Goal: Task Accomplishment & Management: Complete application form

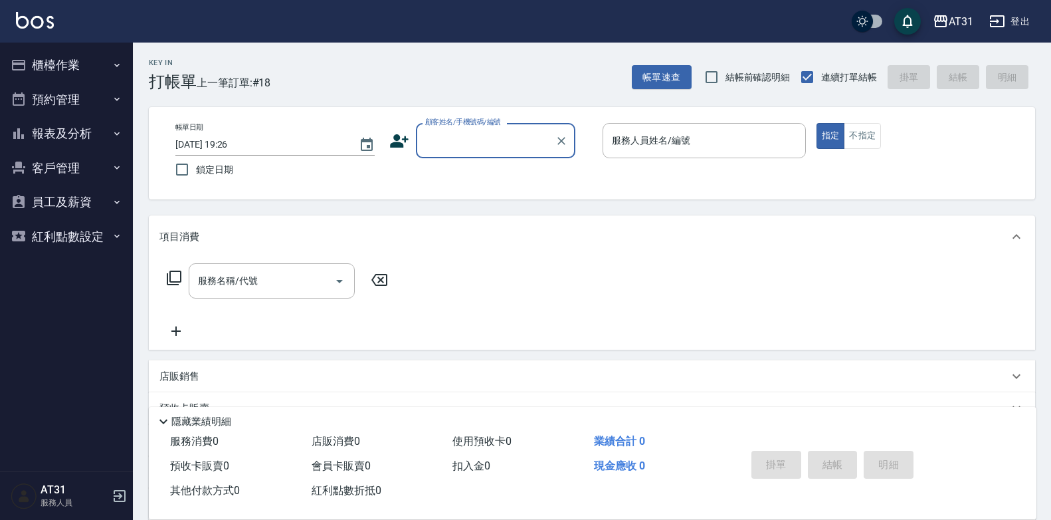
click at [94, 128] on button "報表及分析" at bounding box center [66, 133] width 122 height 35
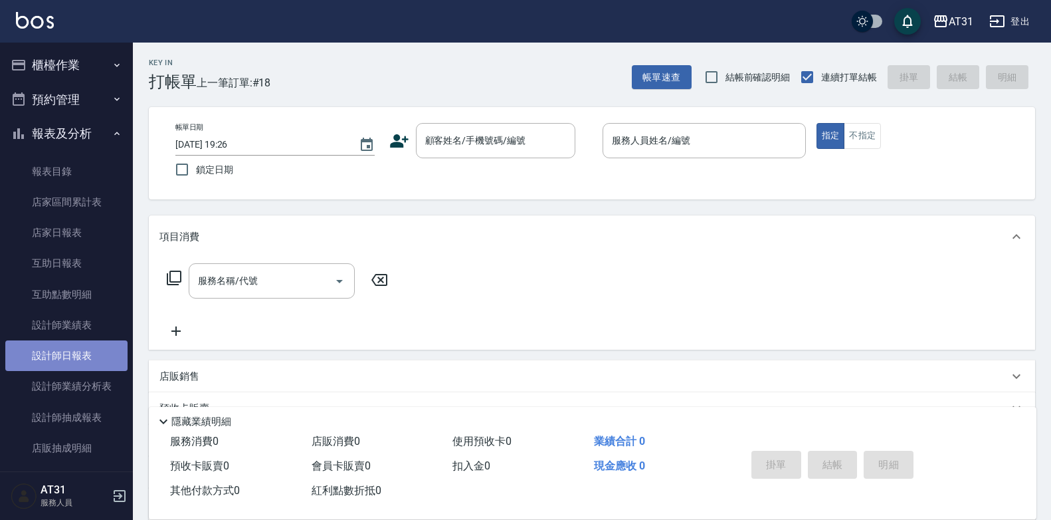
click at [78, 351] on link "設計師日報表" at bounding box center [66, 355] width 122 height 31
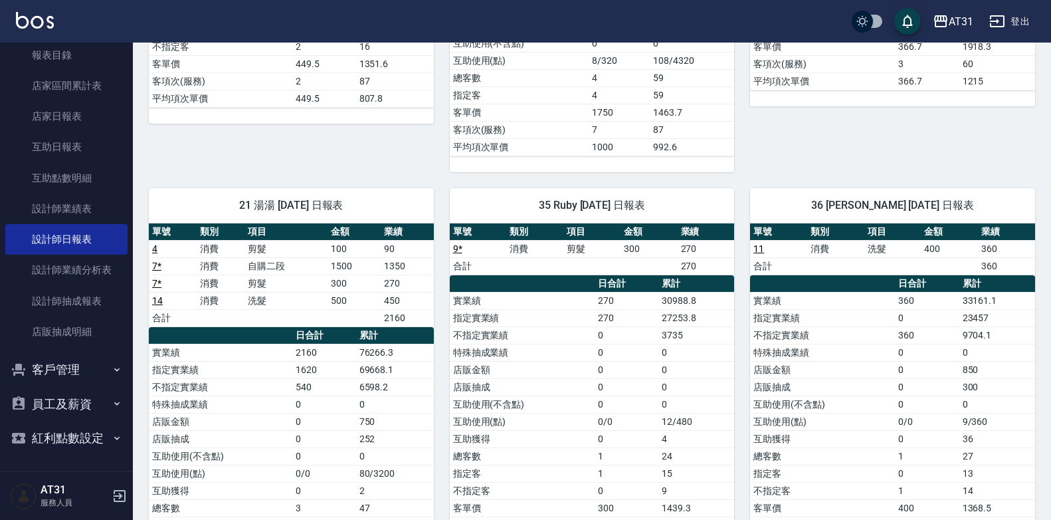
scroll to position [465, 0]
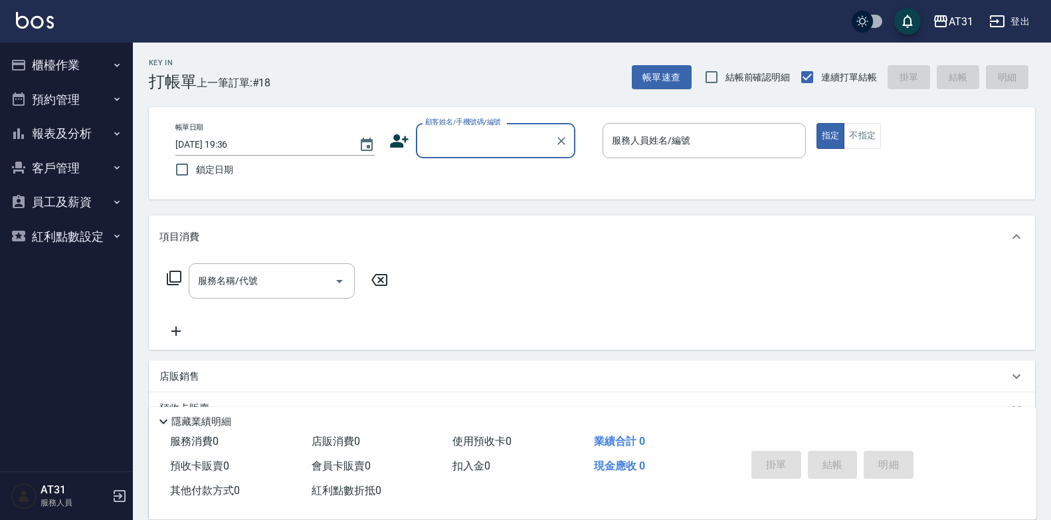
click at [481, 148] on input "顧客姓名/手機號碼/編號" at bounding box center [486, 140] width 128 height 23
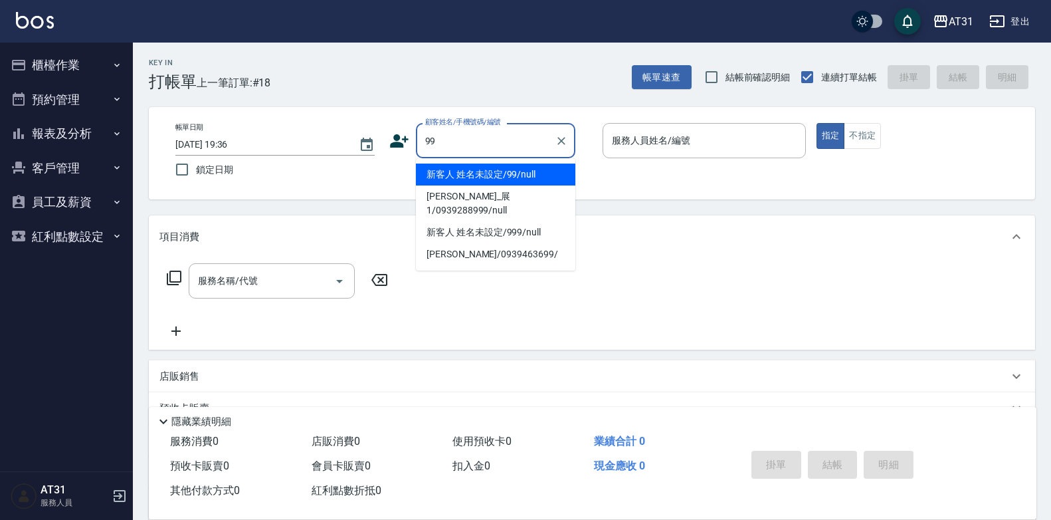
type input "新客人 姓名未設定/99/null"
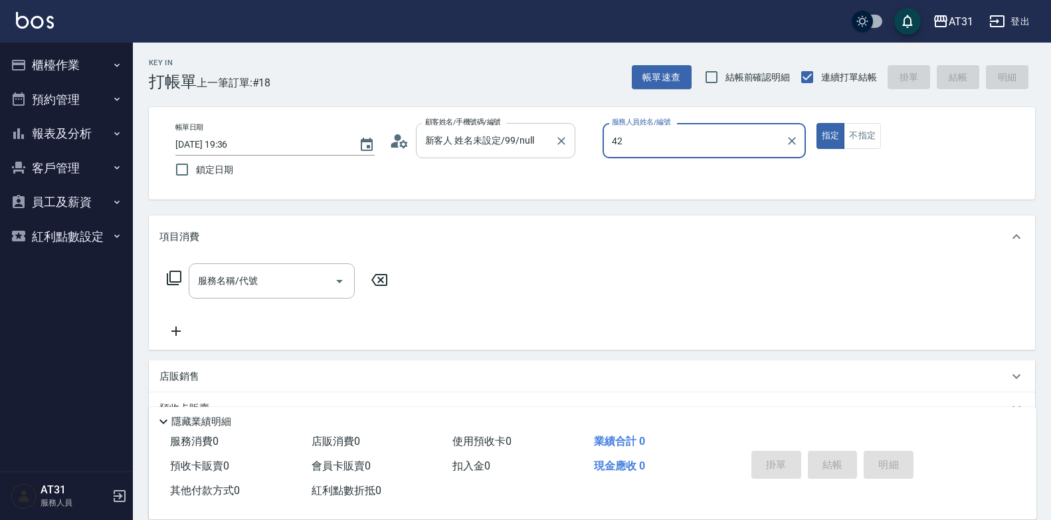
type input "Candy-42"
type button "true"
click at [842, 138] on button "指定" at bounding box center [831, 136] width 29 height 26
drag, startPoint x: 847, startPoint y: 140, endPoint x: 704, endPoint y: 200, distance: 155.1
click at [843, 145] on div "指定 不指定" at bounding box center [918, 136] width 203 height 26
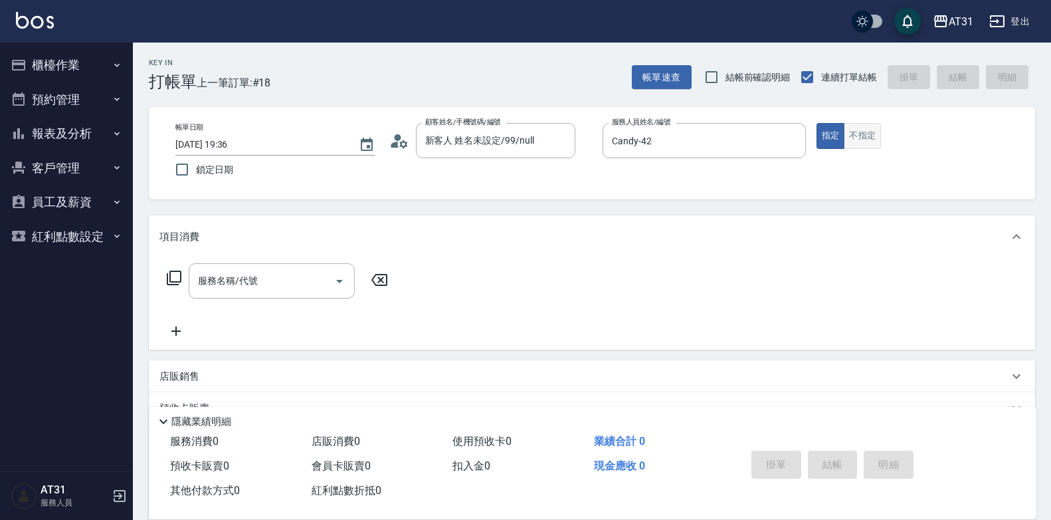
click at [849, 148] on button "不指定" at bounding box center [862, 136] width 37 height 26
click at [320, 286] on input "服務名稱/代號" at bounding box center [262, 280] width 134 height 23
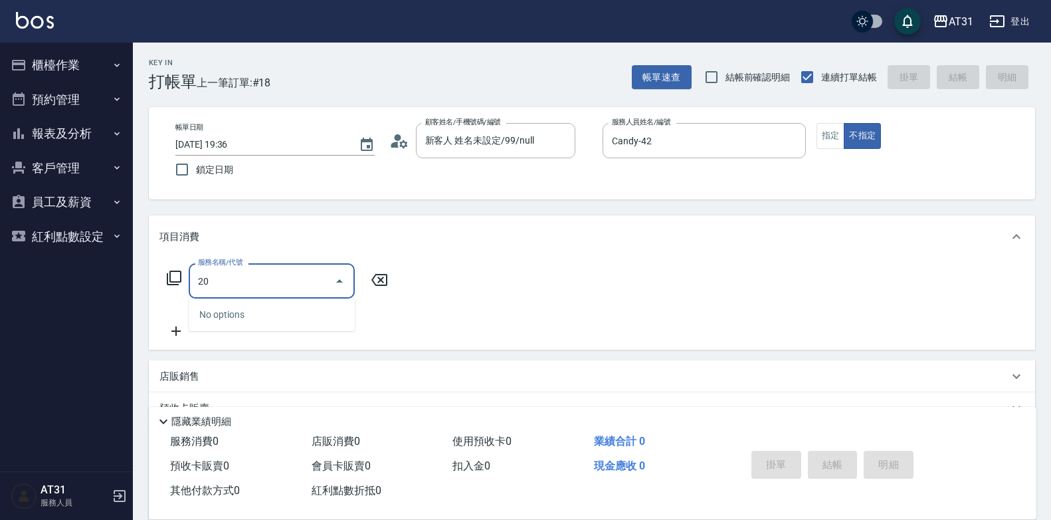
type input "201"
type input "20"
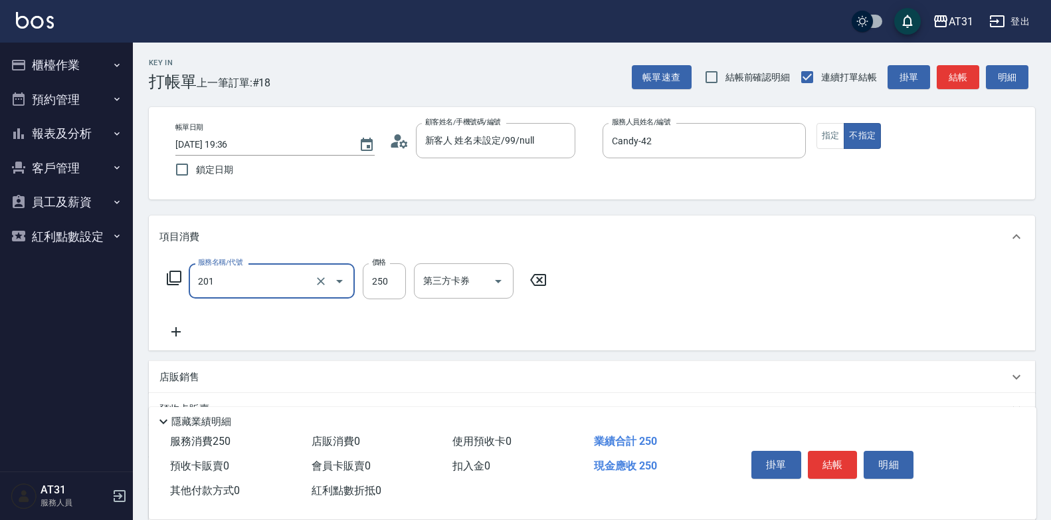
type input "洗髮(201)"
type input "0"
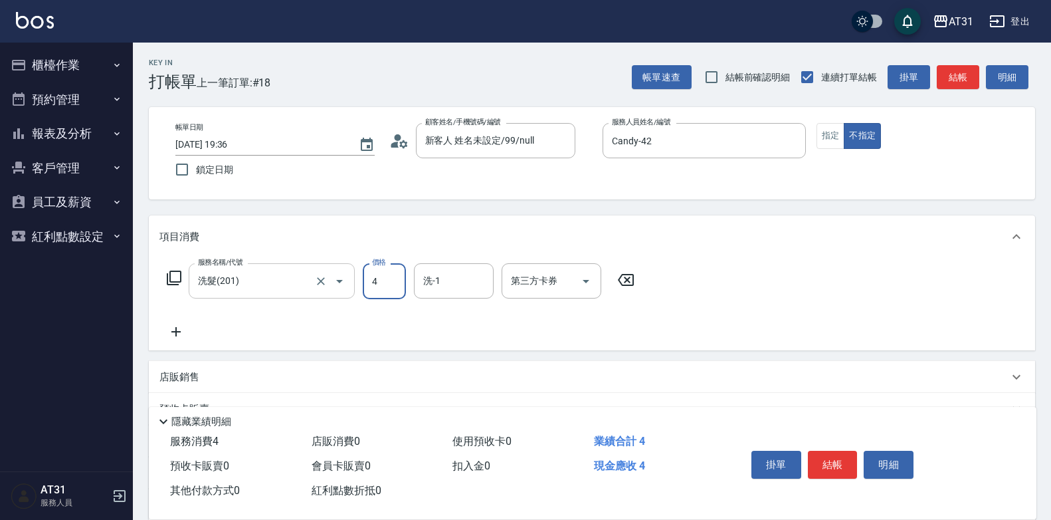
type input "40"
type input "400"
type input "Lyan-45"
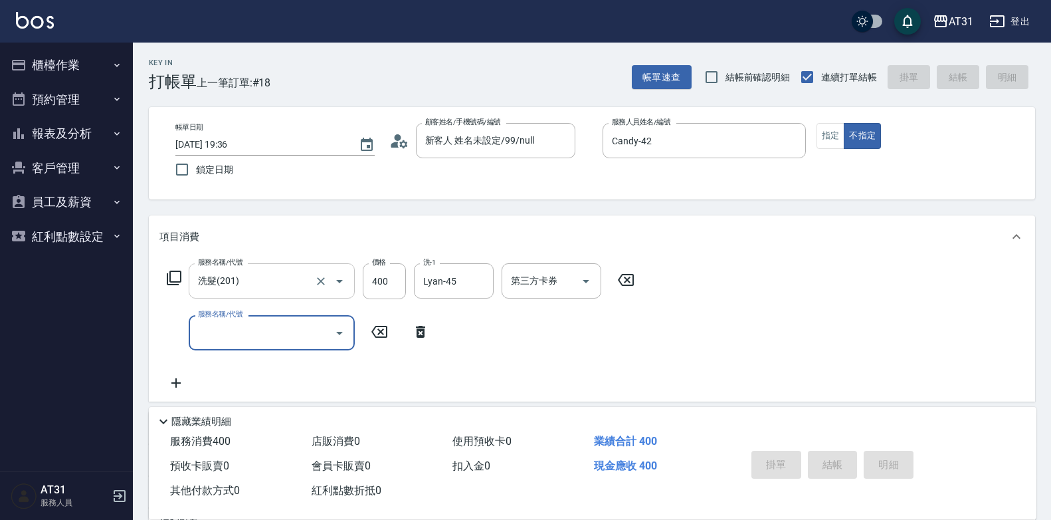
type input "0"
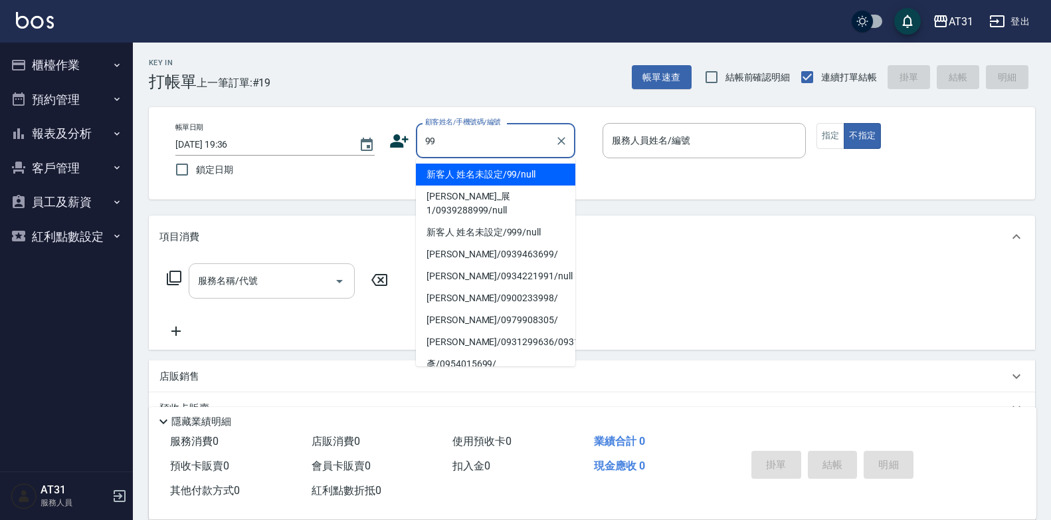
type input "新客人 姓名未設定/99/null"
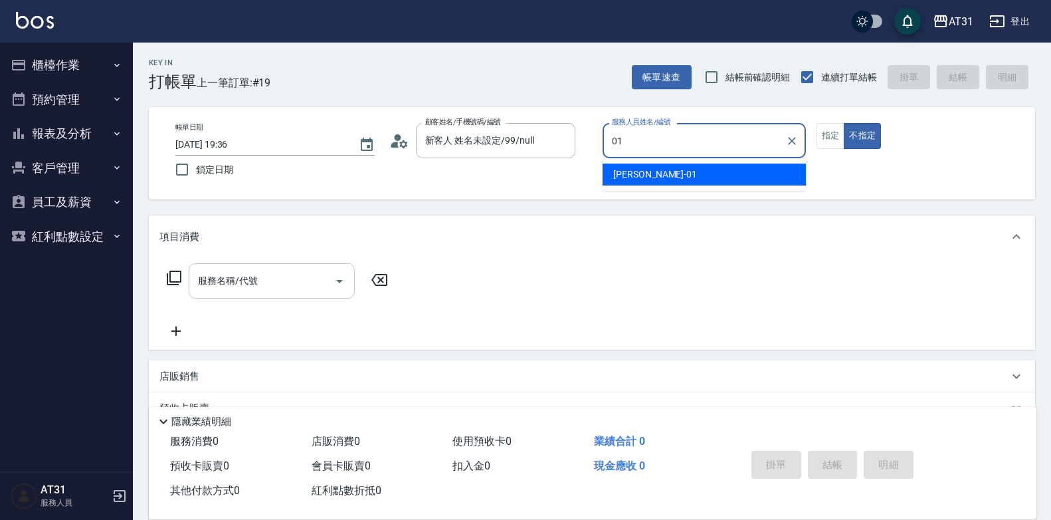
type input "[PERSON_NAME]-01"
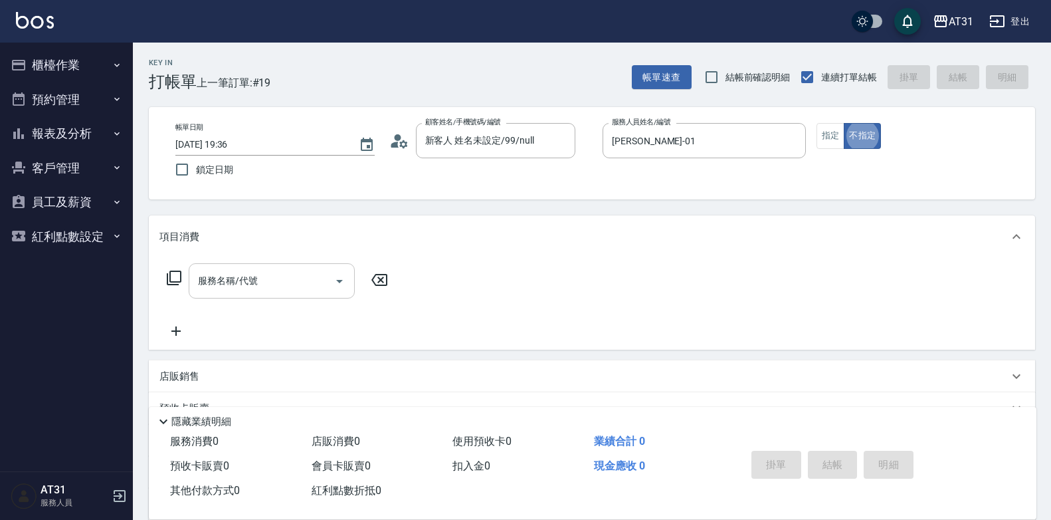
type button "false"
drag, startPoint x: 825, startPoint y: 135, endPoint x: 313, endPoint y: 239, distance: 522.9
click at [825, 135] on button "指定" at bounding box center [831, 136] width 29 height 26
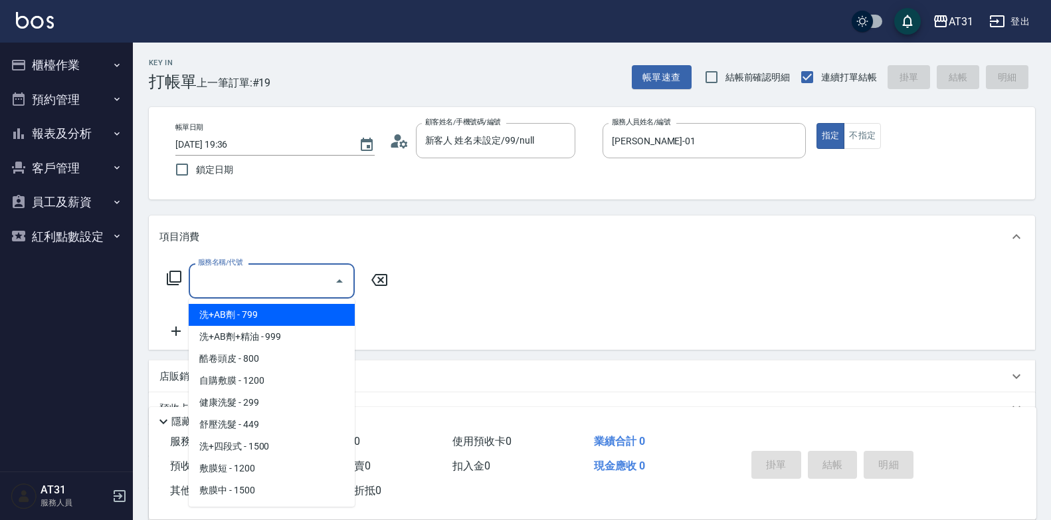
click at [208, 284] on input "服務名稱/代號" at bounding box center [262, 280] width 134 height 23
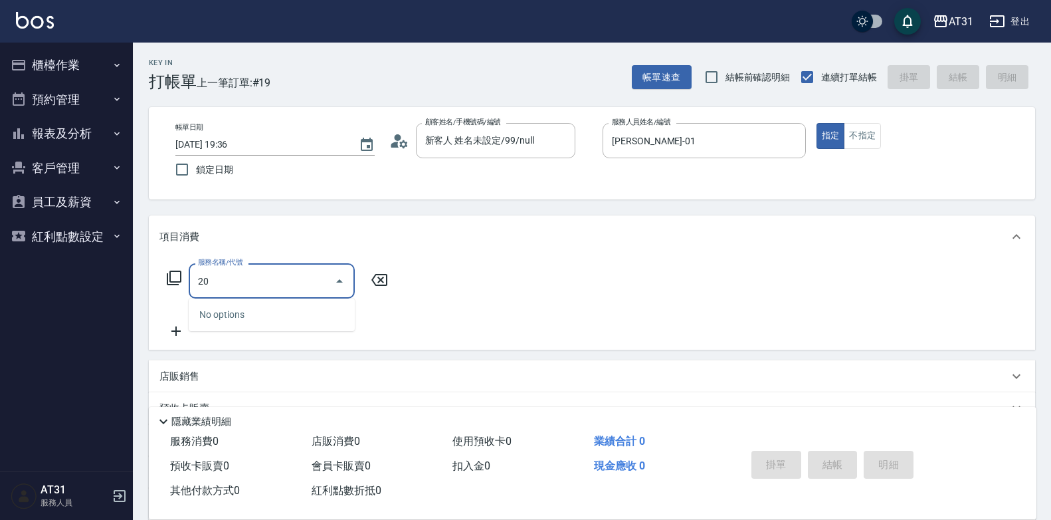
type input "201"
type input "20"
type input "洗髮(201)"
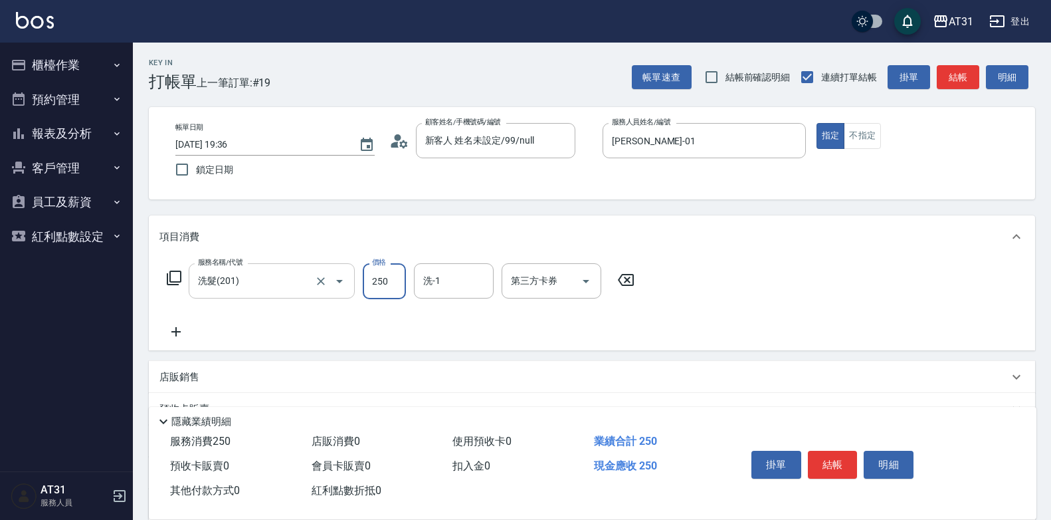
type input "0"
type input "50"
type input "500"
type input "鳳梨-41"
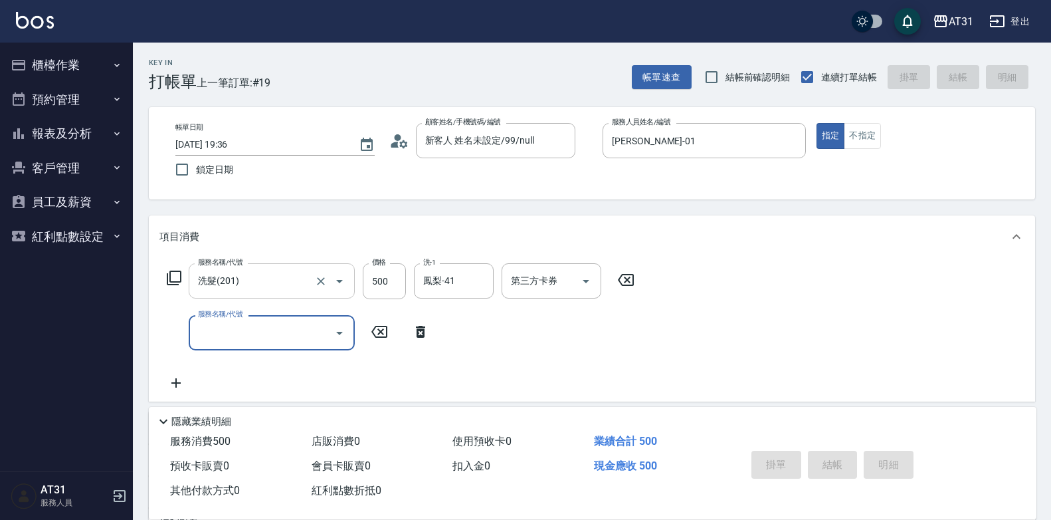
type input "[DATE] 19:44"
type input "0"
